Goal: Task Accomplishment & Management: Complete application form

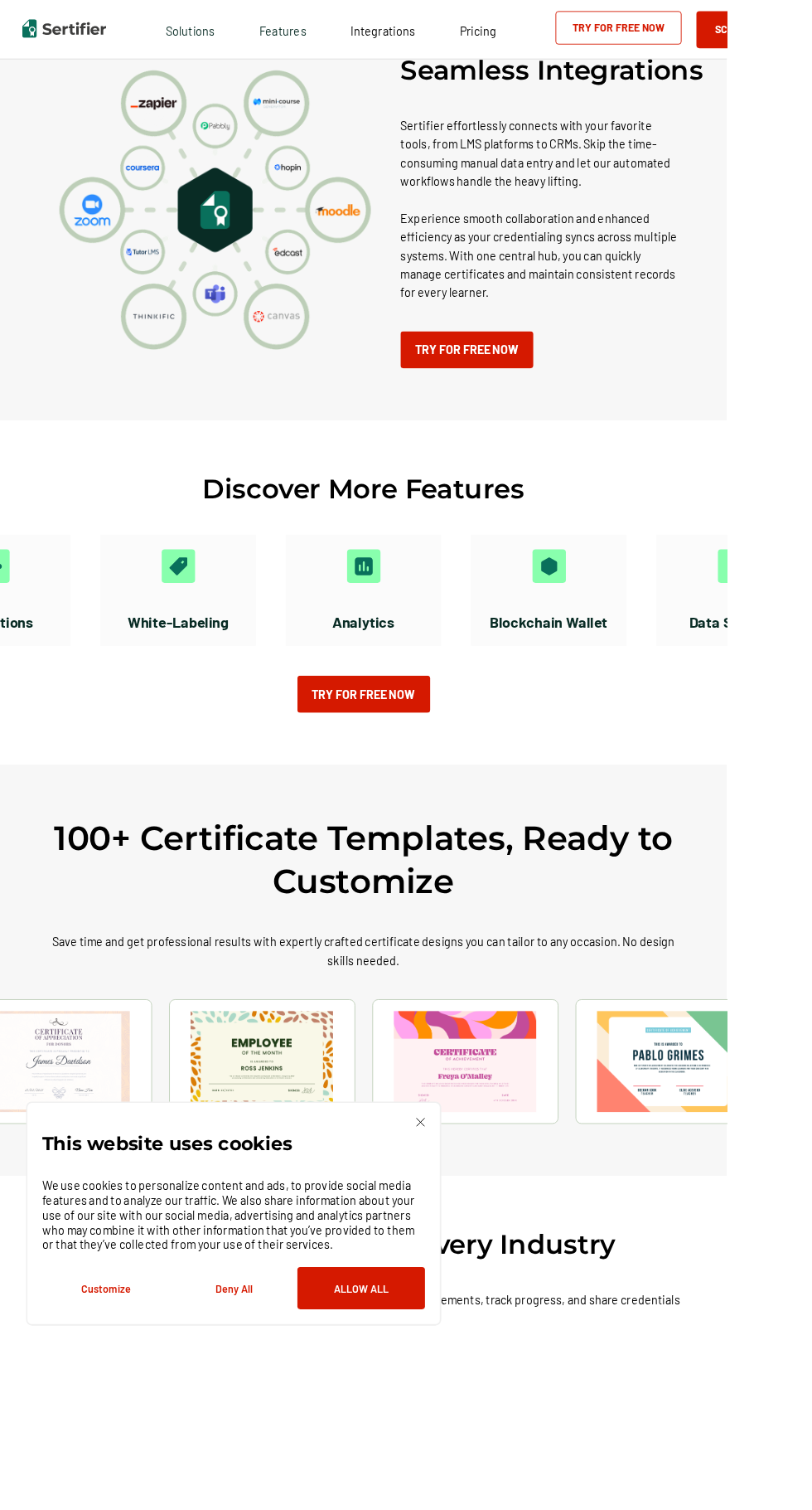
scroll to position [2879, 0]
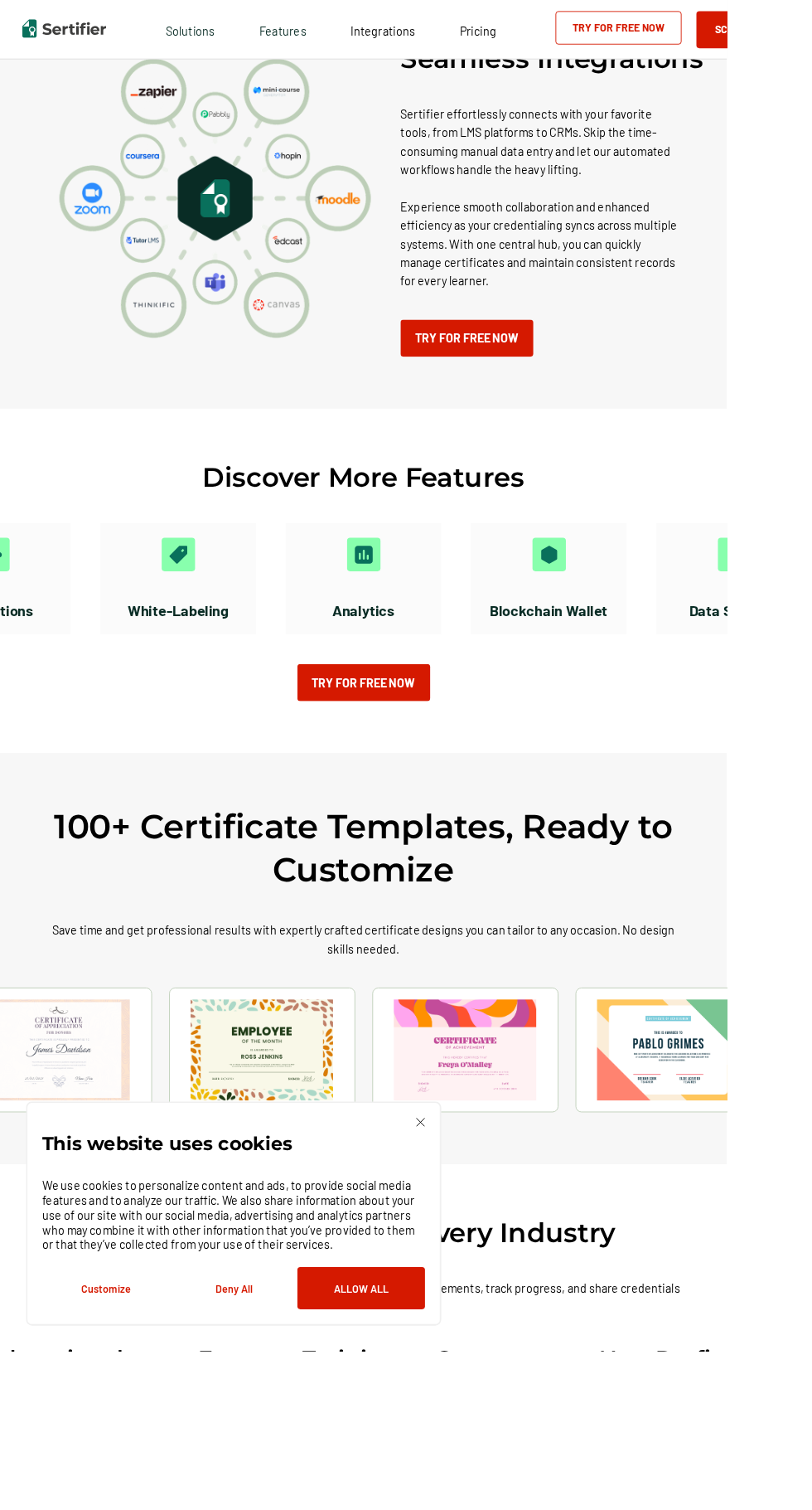
click at [472, 360] on link "Try for Free Now" at bounding box center [521, 378] width 149 height 41
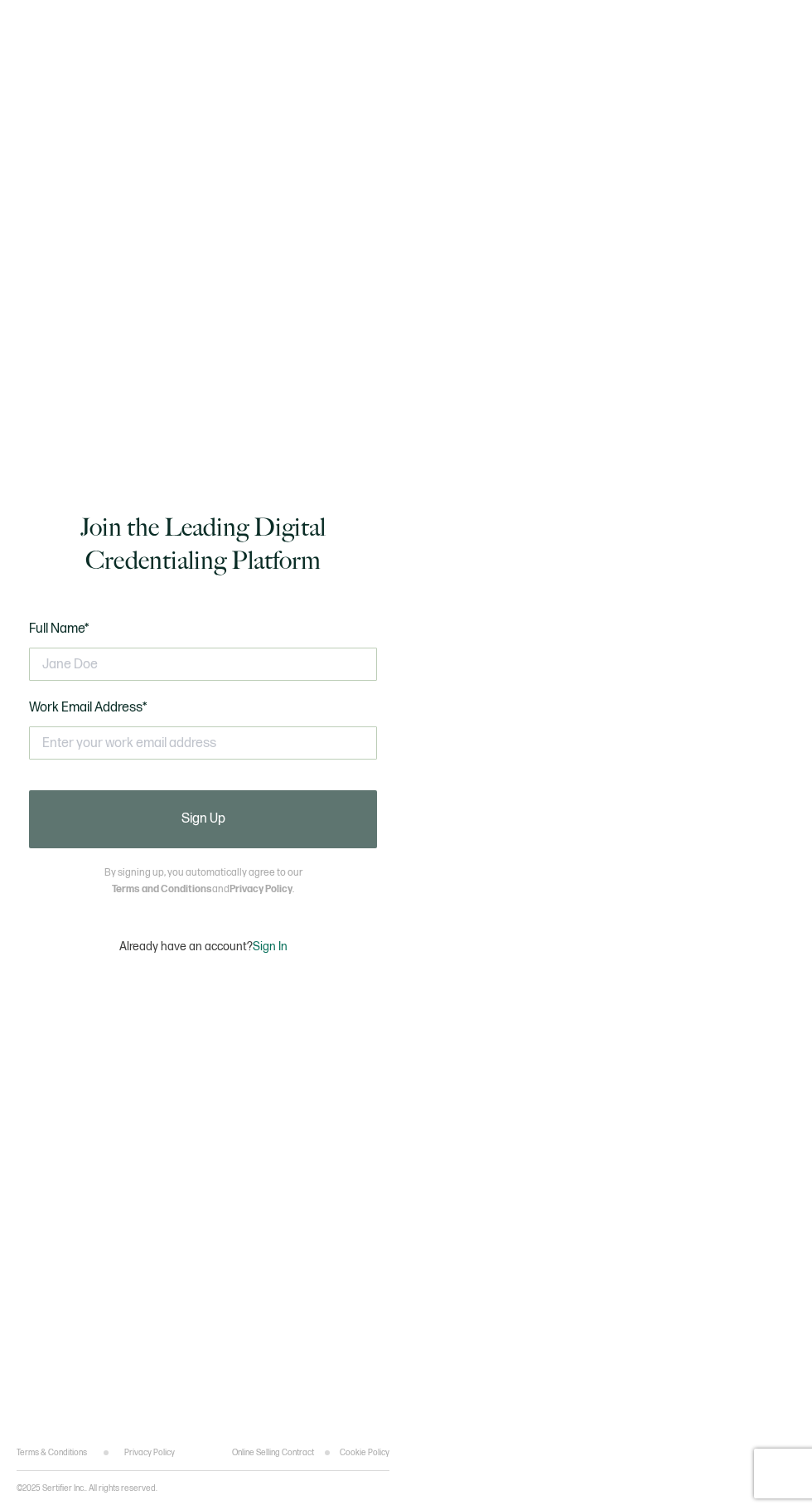
click at [89, 680] on input "text" at bounding box center [203, 664] width 348 height 33
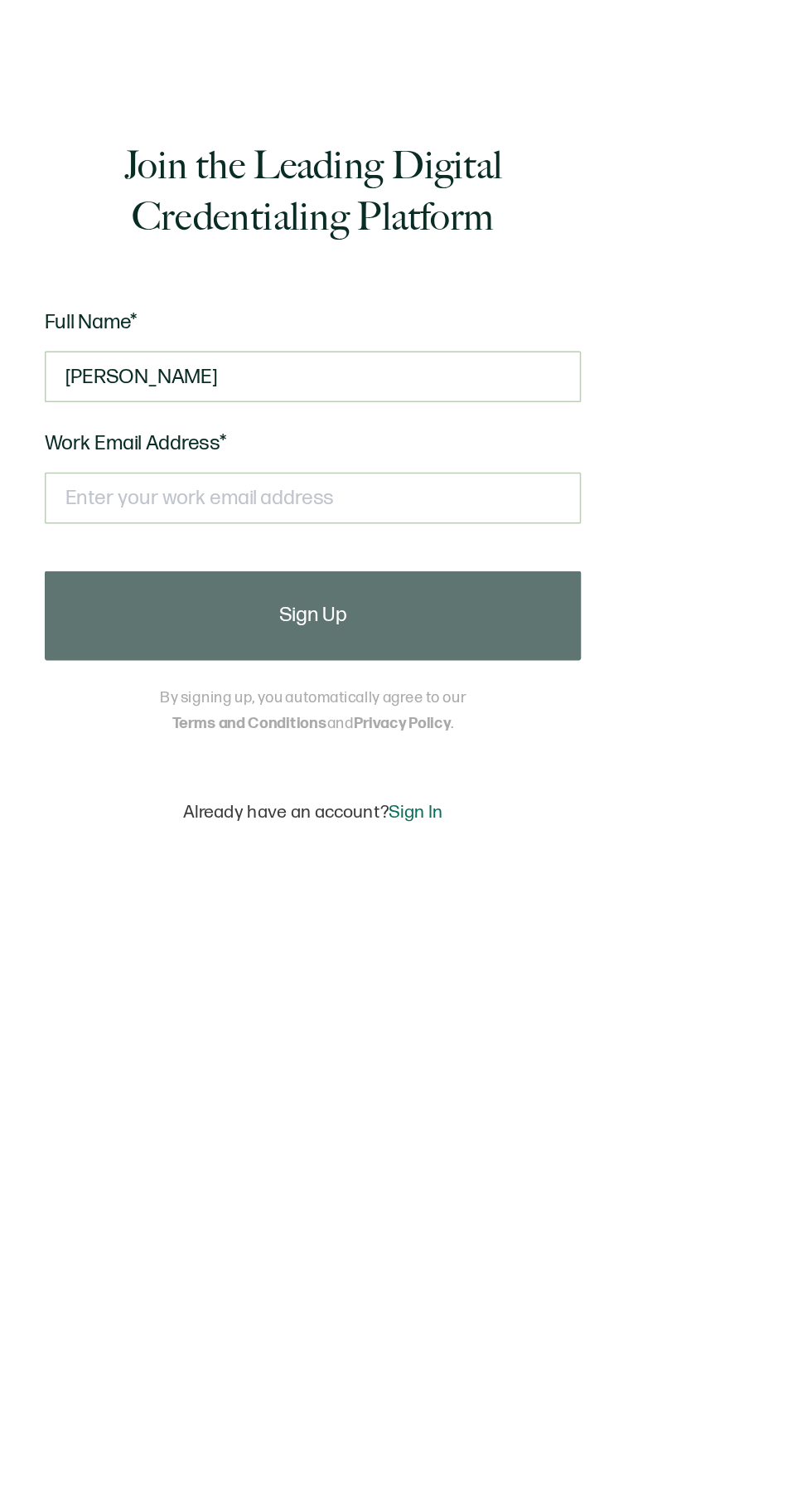
type input "[PERSON_NAME]"
click at [74, 759] on input "text" at bounding box center [203, 743] width 348 height 33
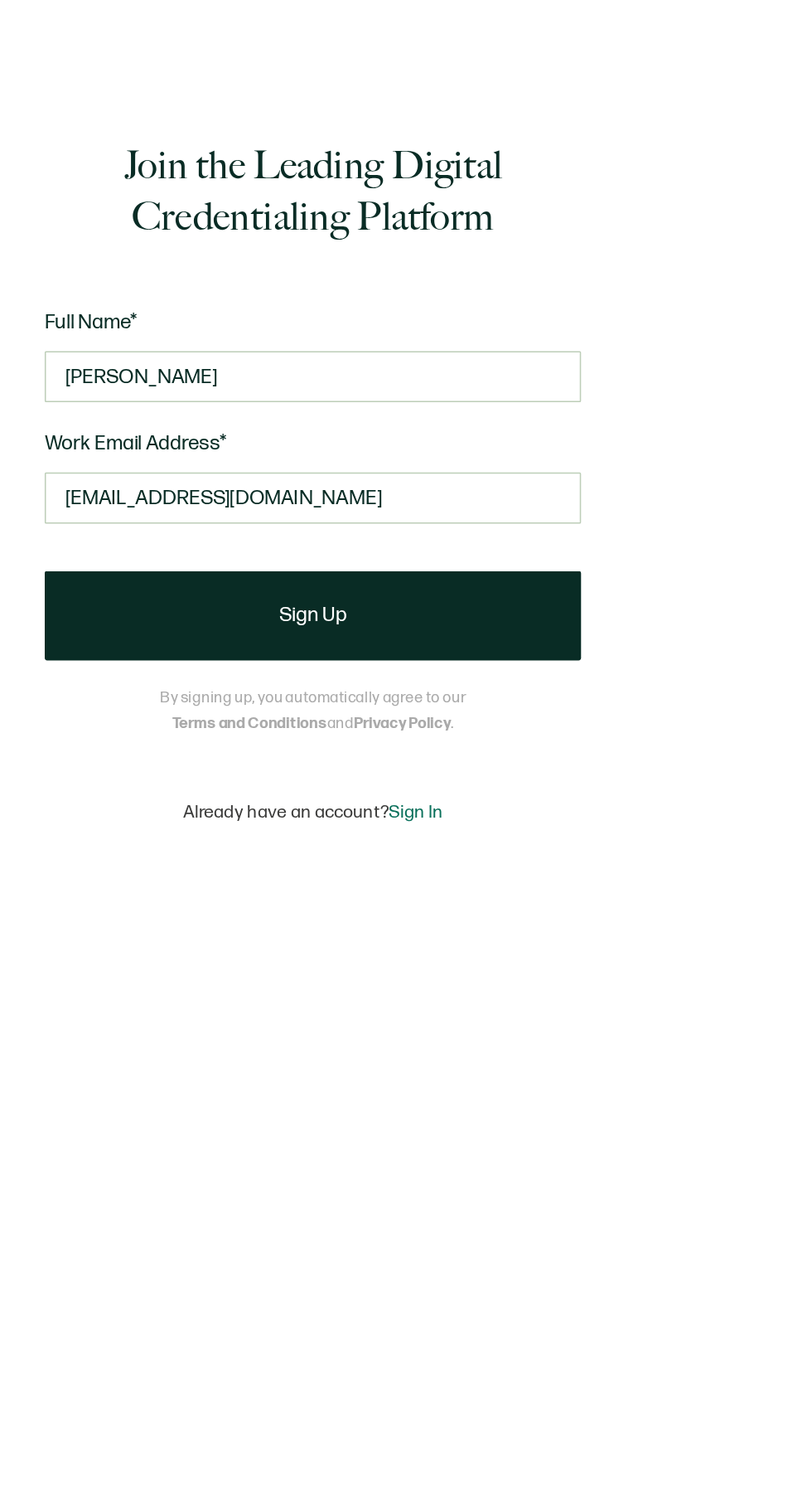
click at [85, 848] on button "Sign Up" at bounding box center [203, 818] width 348 height 58
click at [108, 848] on button "Sign Up" at bounding box center [203, 818] width 348 height 58
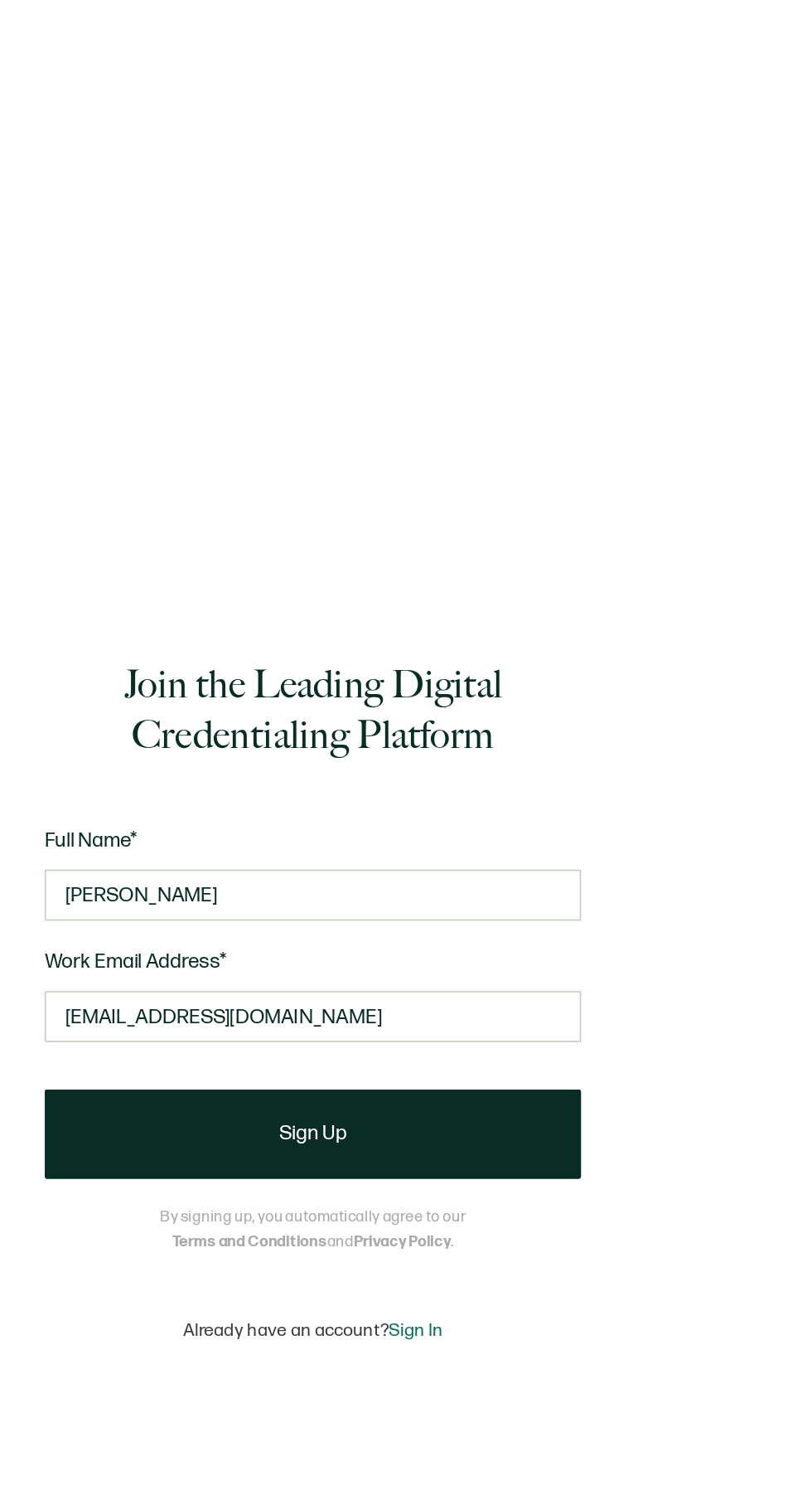
click at [309, 759] on input "[EMAIL_ADDRESS][DOMAIN_NAME]" at bounding box center [203, 743] width 348 height 33
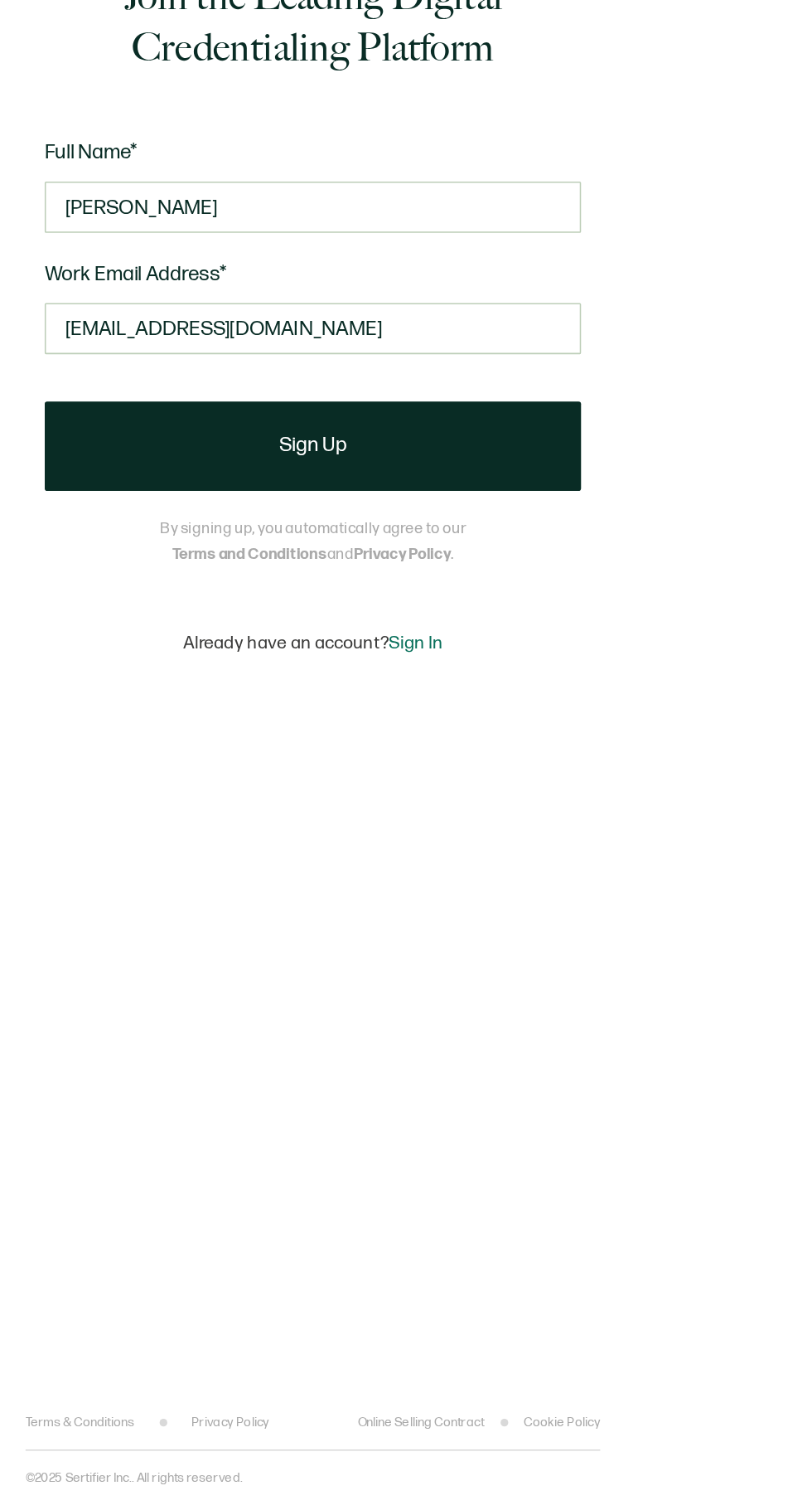
click at [86, 848] on button "Sign Up" at bounding box center [203, 818] width 348 height 58
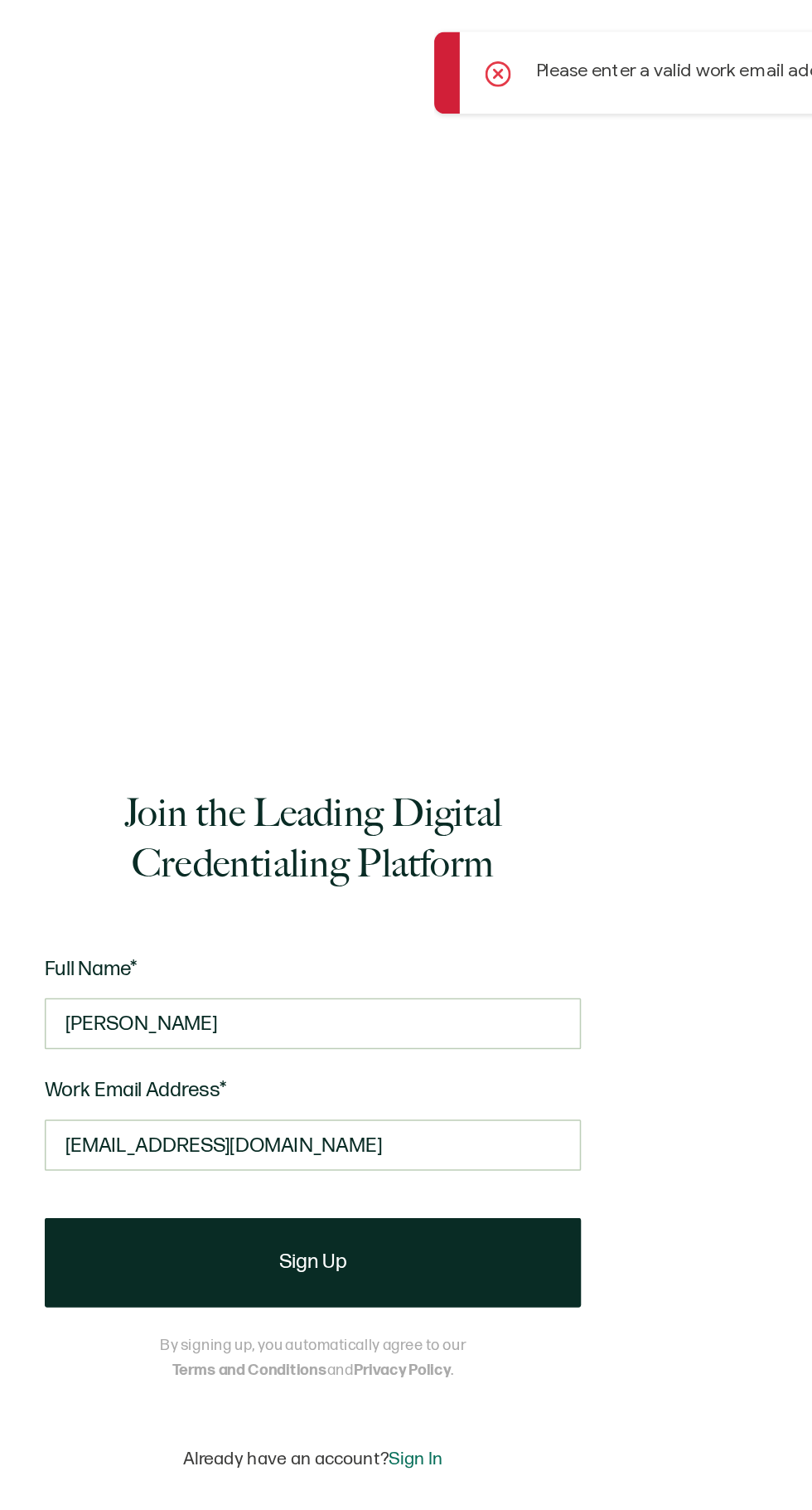
click at [306, 41] on div "Please enter a valid work email address." at bounding box center [445, 47] width 328 height 53
click at [323, 65] on div "Please enter a valid work email address." at bounding box center [445, 47] width 328 height 53
click at [293, 759] on input "[EMAIL_ADDRESS][DOMAIN_NAME]" at bounding box center [203, 743] width 348 height 33
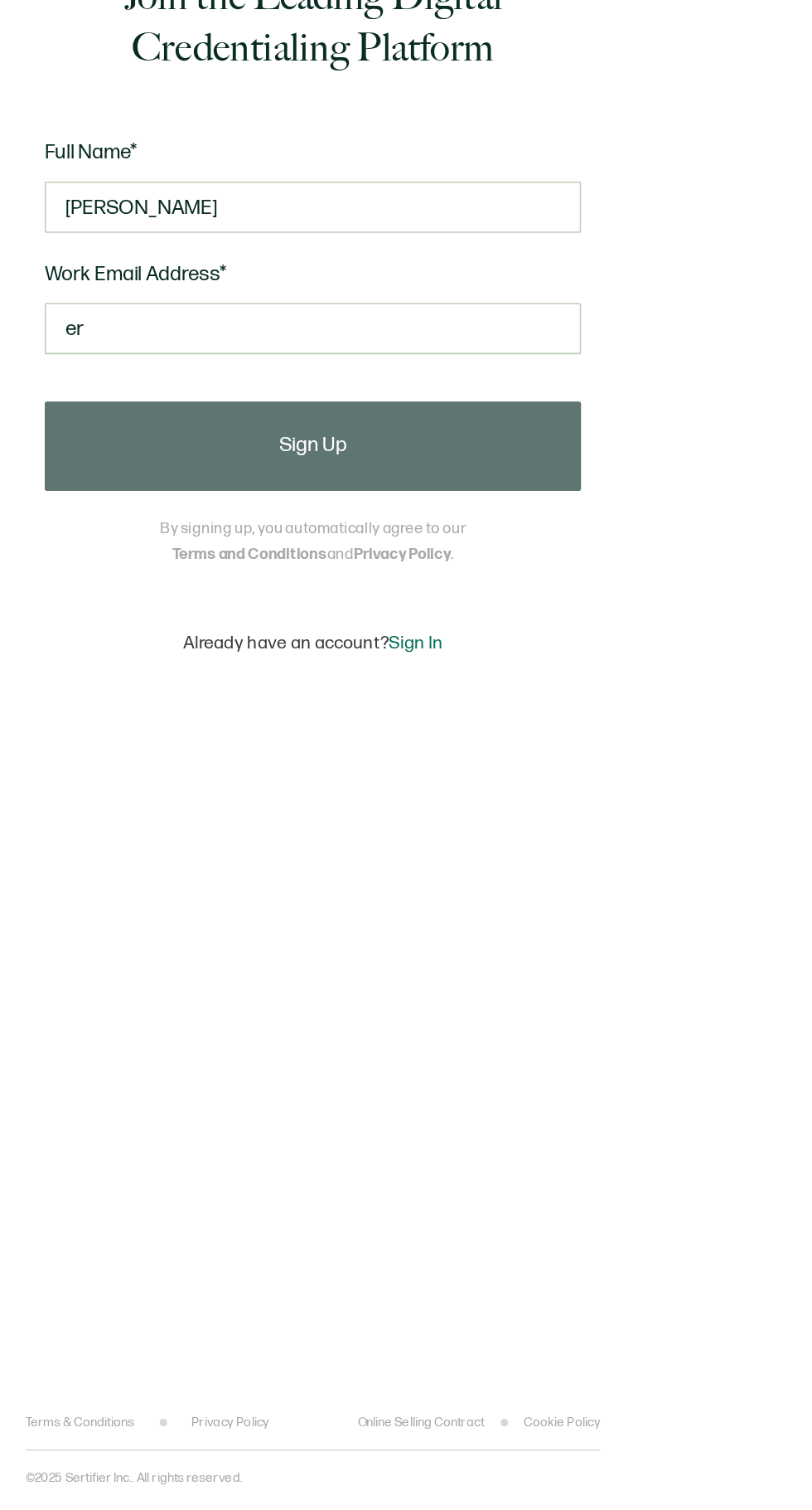
type input "e"
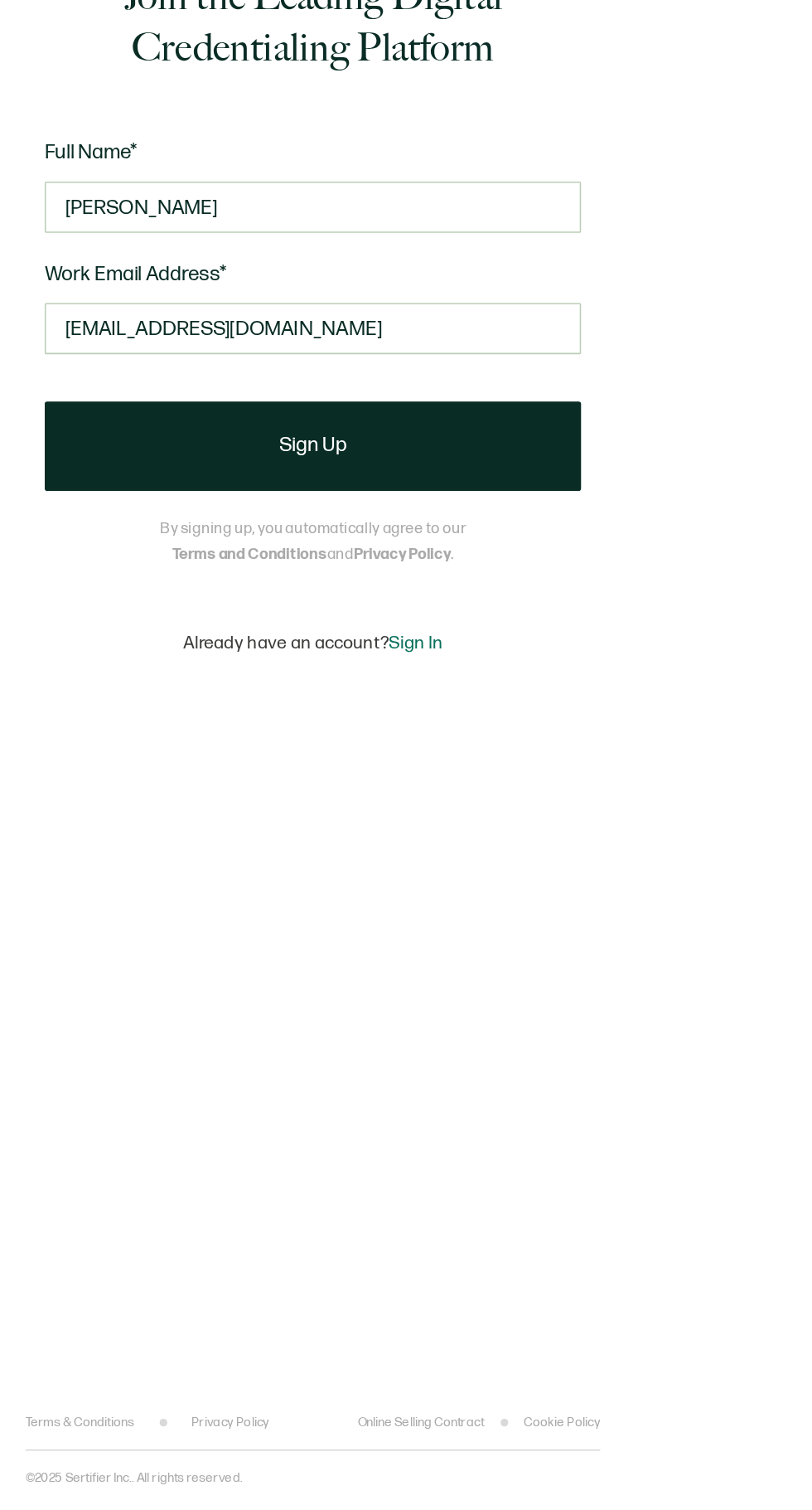
click at [84, 848] on button "Sign Up" at bounding box center [203, 818] width 348 height 58
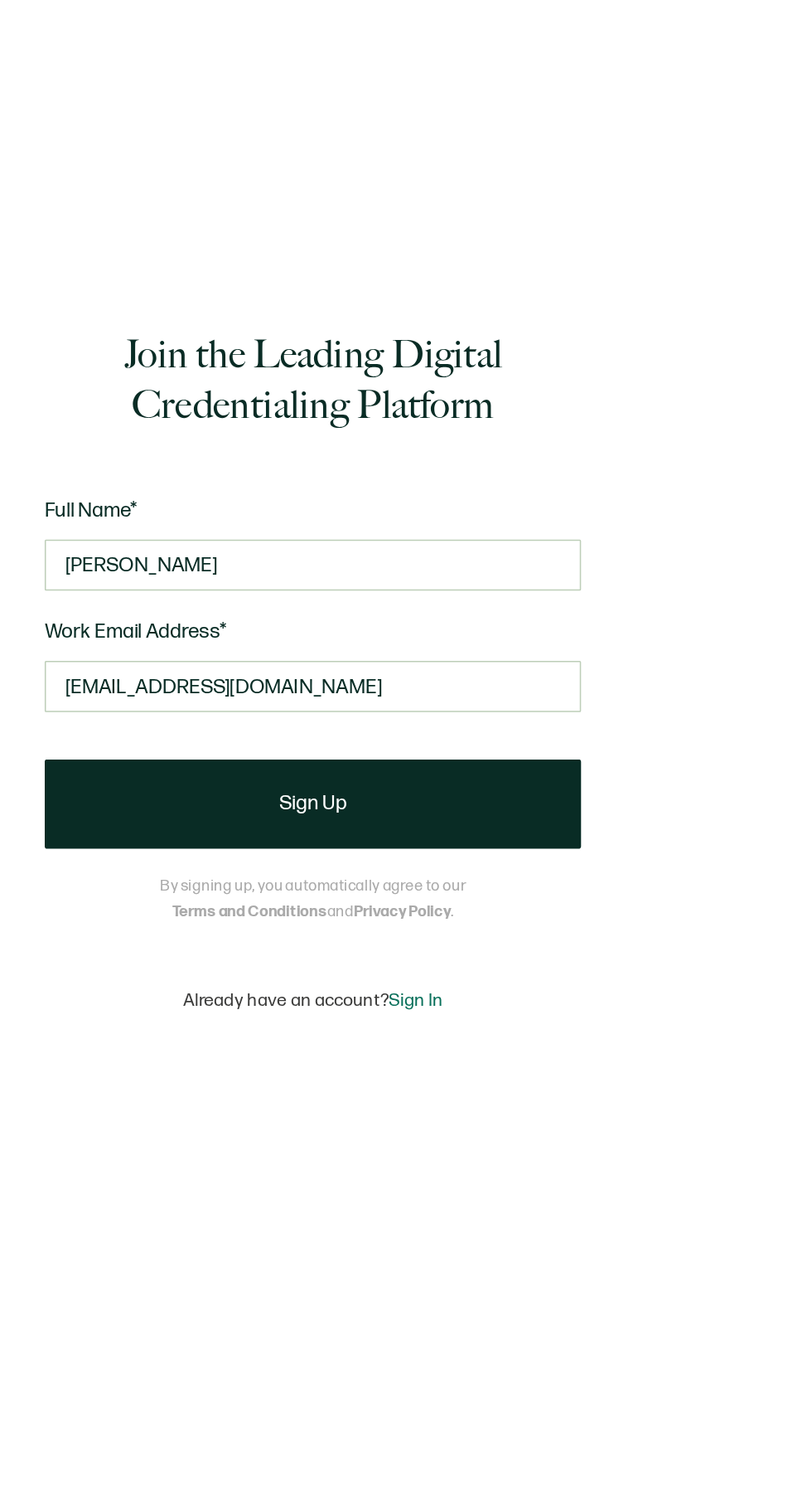
click at [249, 759] on input "[EMAIL_ADDRESS][DOMAIN_NAME]" at bounding box center [203, 743] width 348 height 33
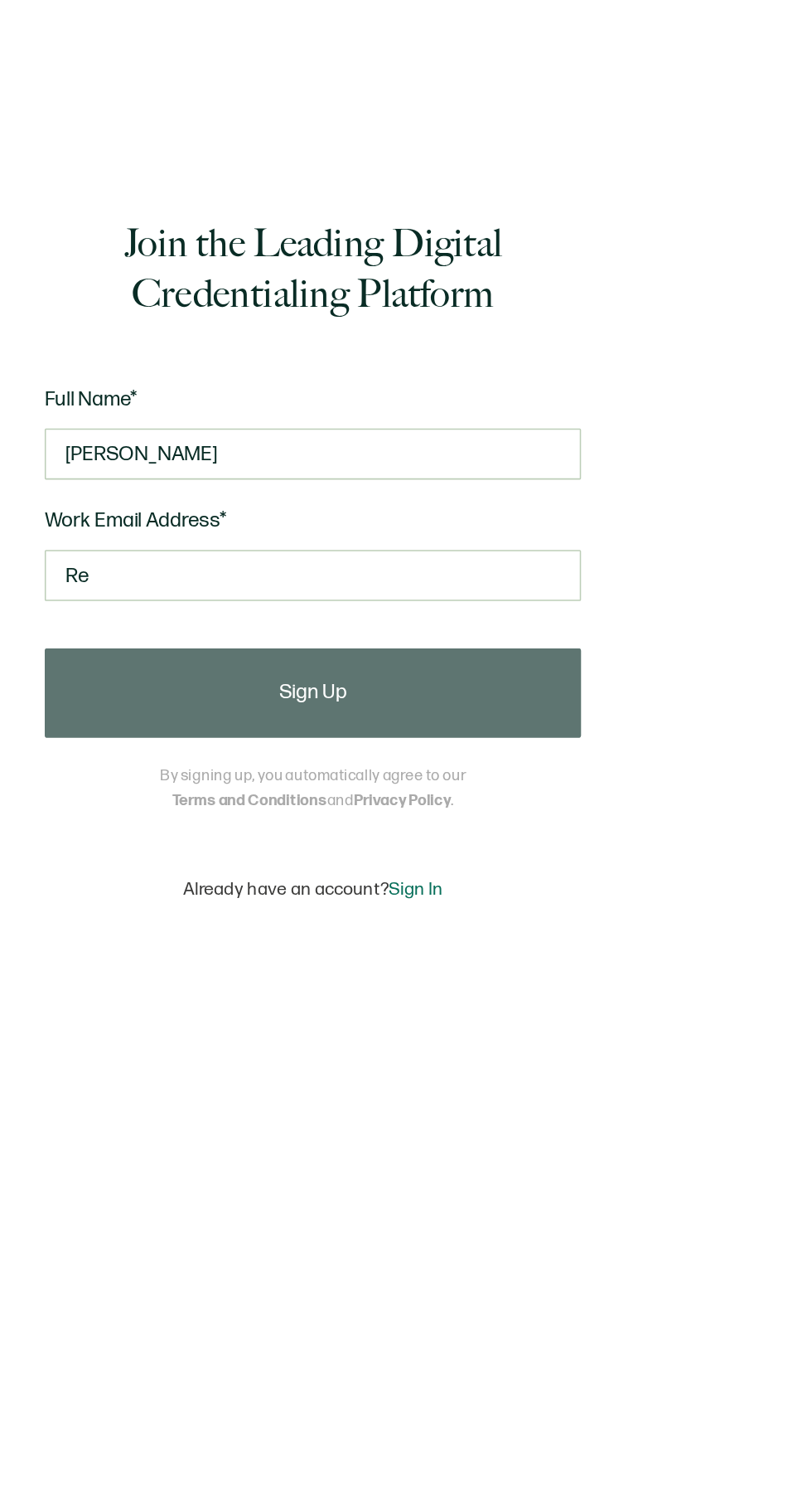
type input "R"
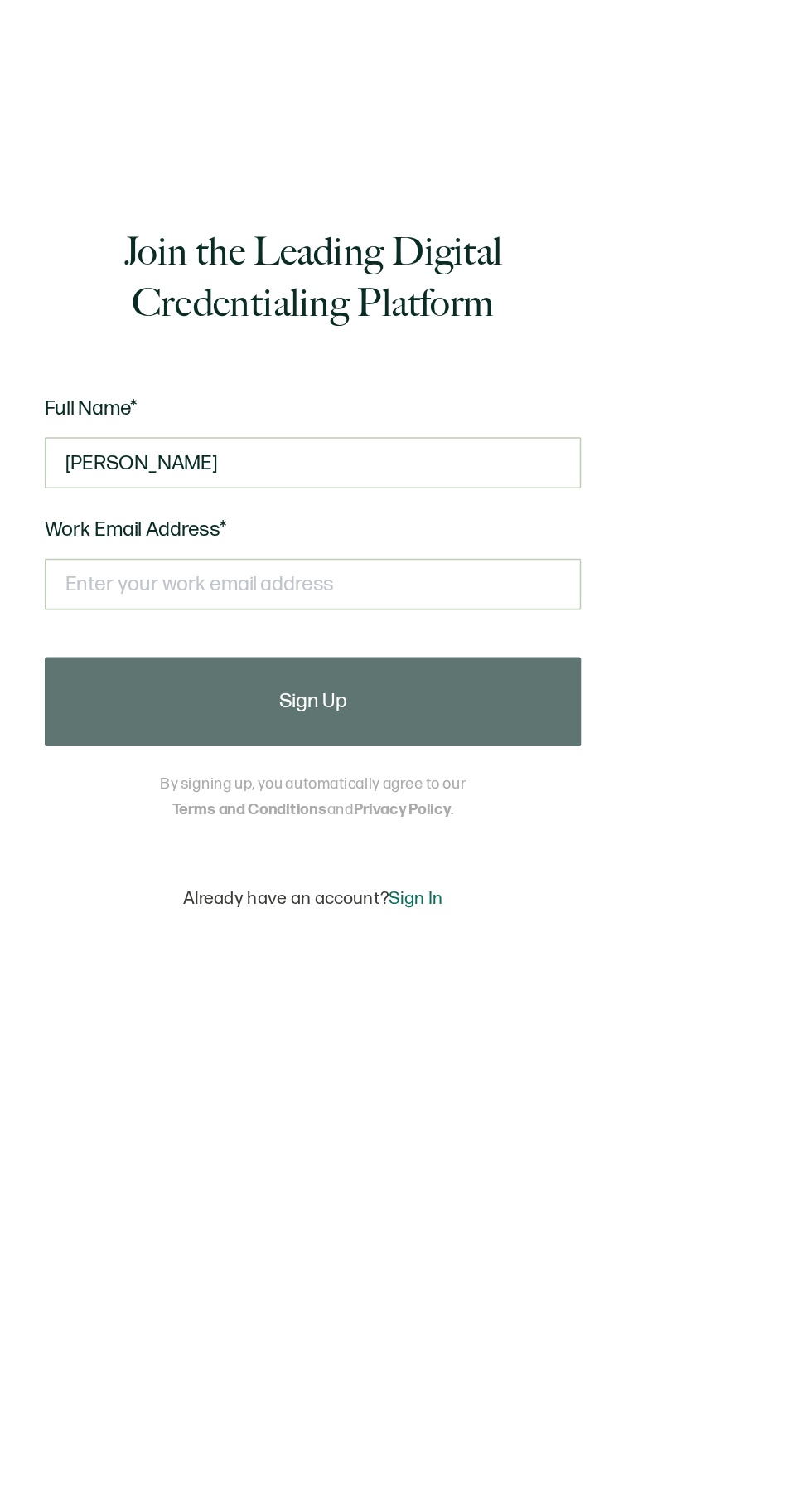
click at [100, 759] on input "text" at bounding box center [203, 743] width 348 height 33
type input "[EMAIL_ADDRESS][DOMAIN_NAME]"
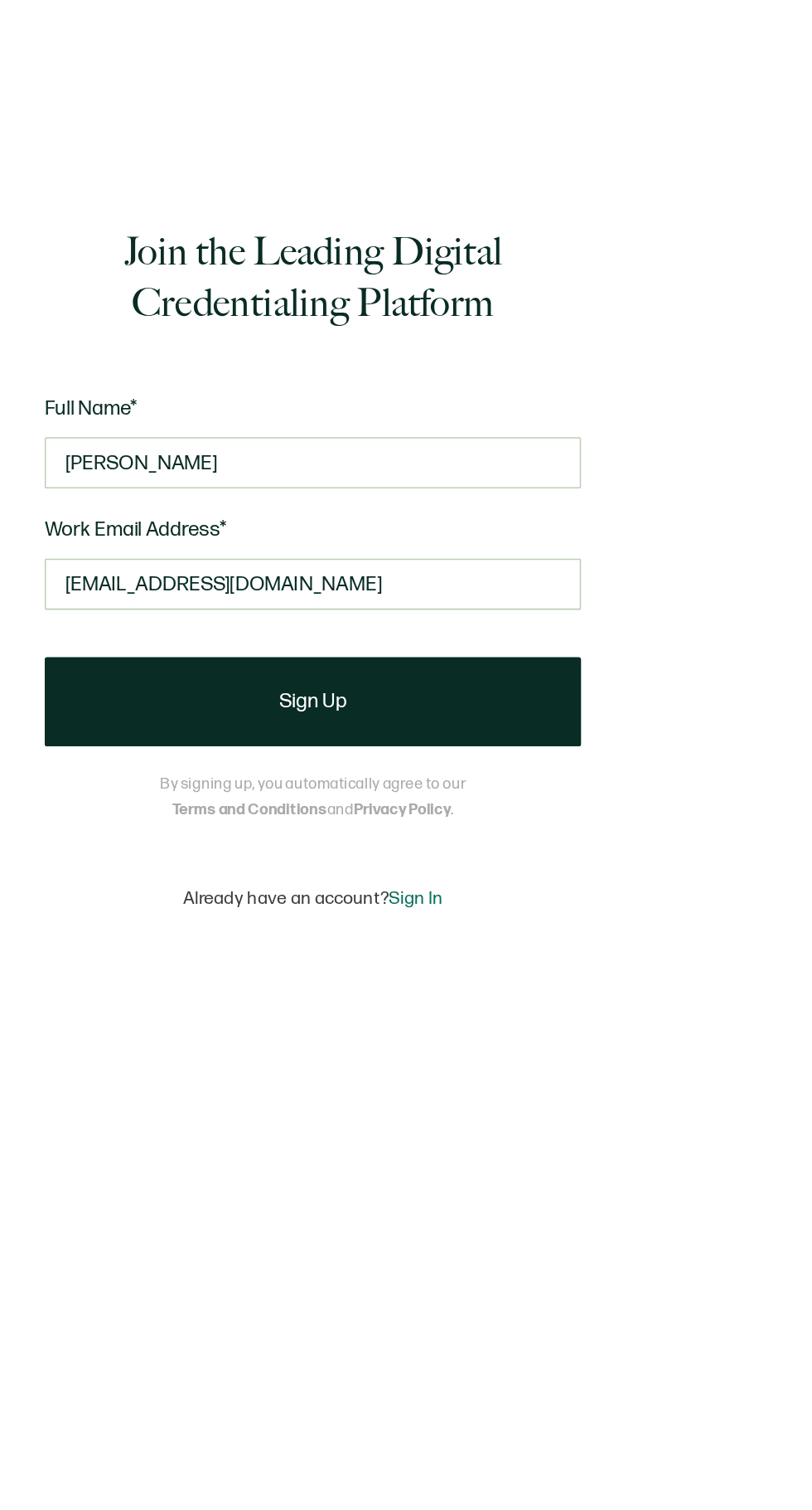
click at [94, 848] on button "Sign Up" at bounding box center [203, 818] width 348 height 58
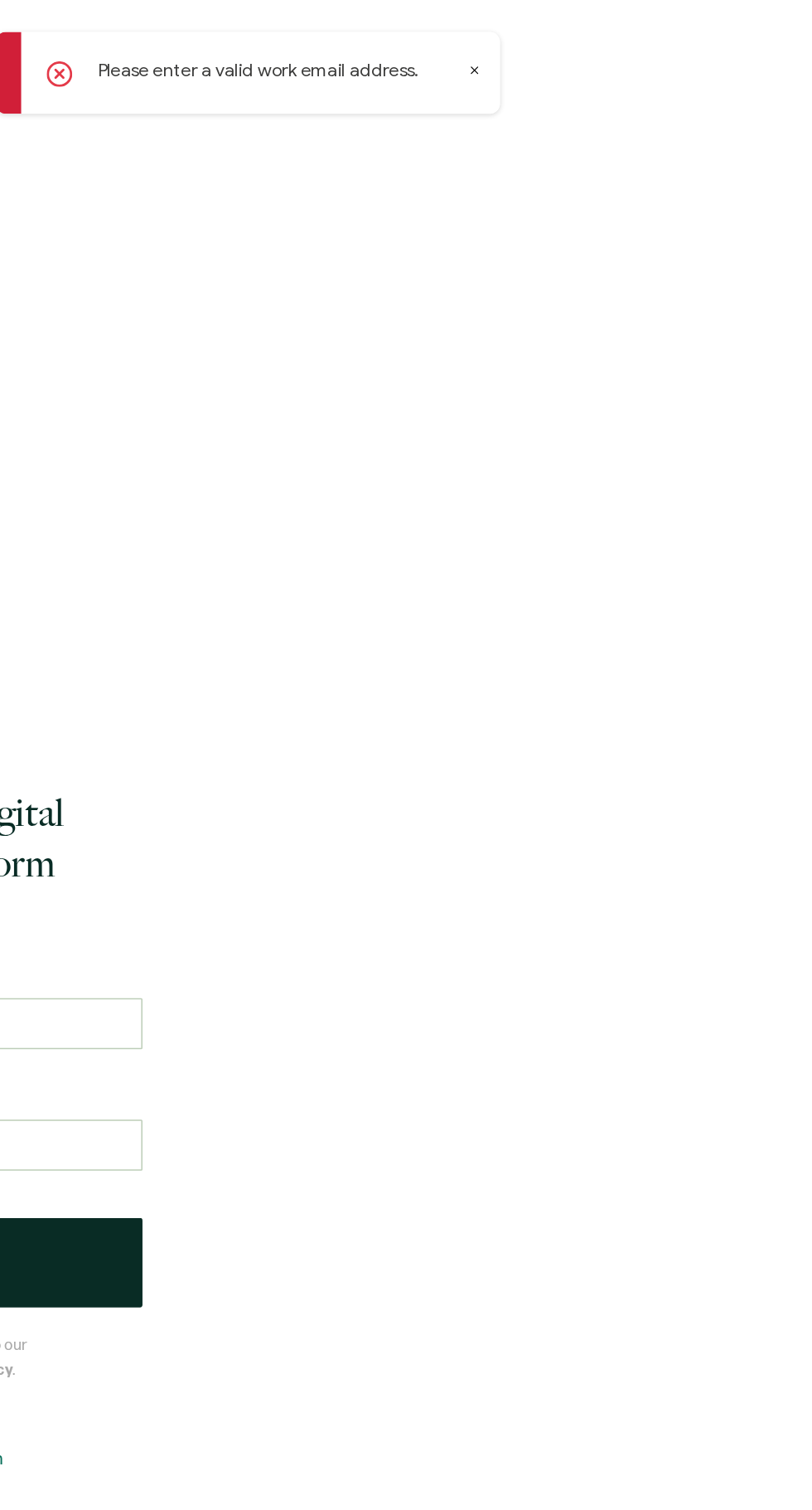
click at [322, 37] on div at bounding box center [323, 47] width 17 height 20
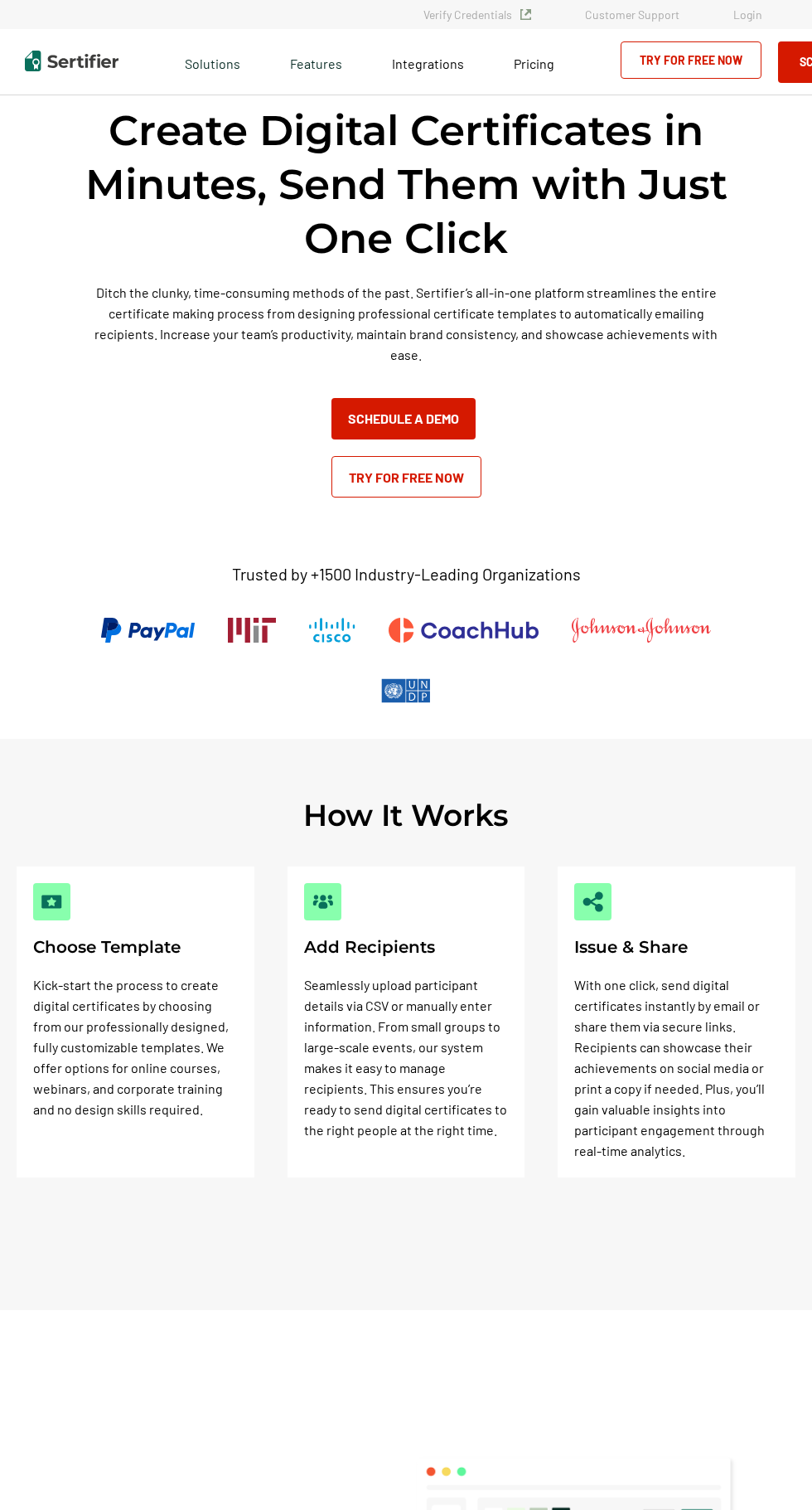
scroll to position [2879, 0]
